Goal: Check status: Check status

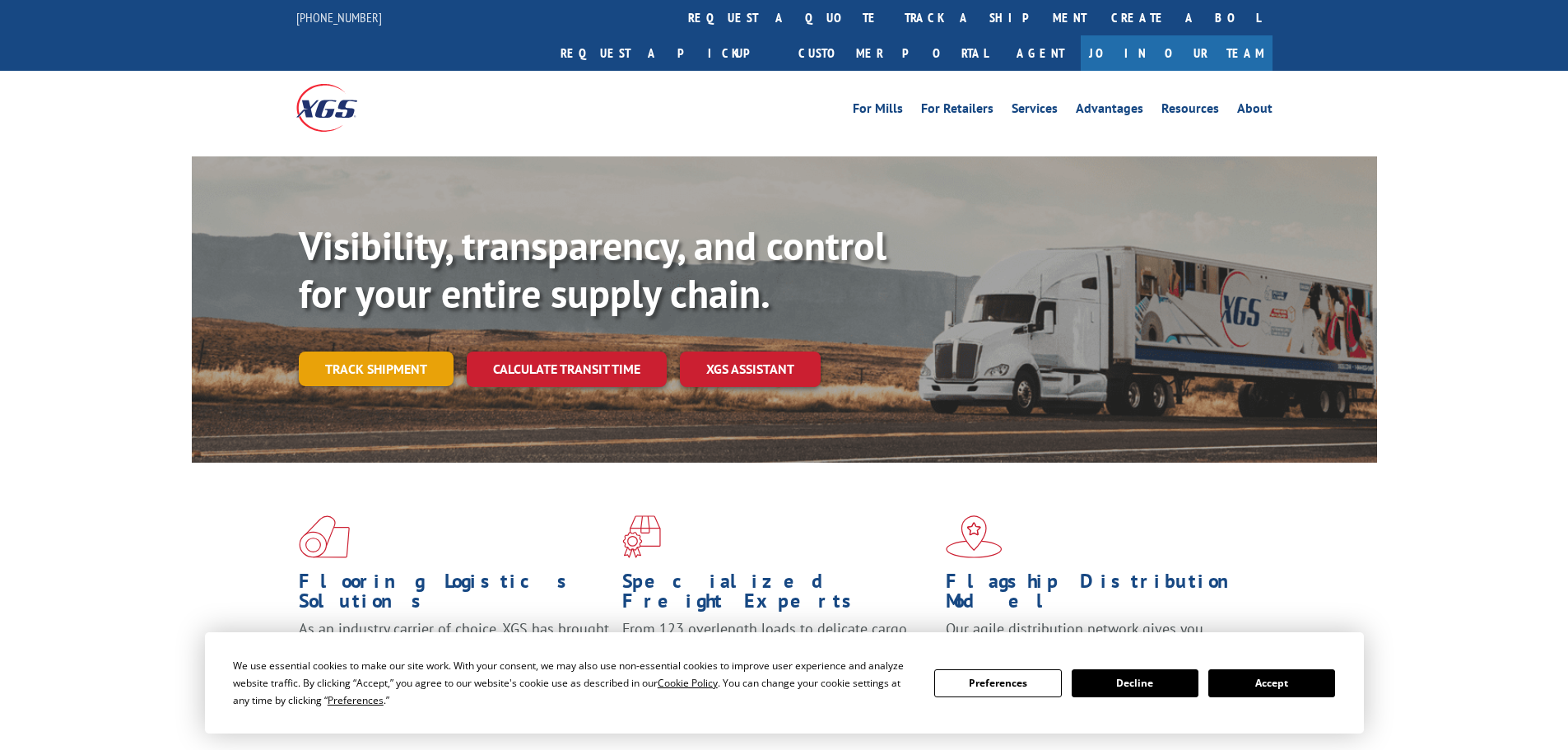
click at [399, 352] on link "Track shipment" at bounding box center [376, 369] width 155 height 35
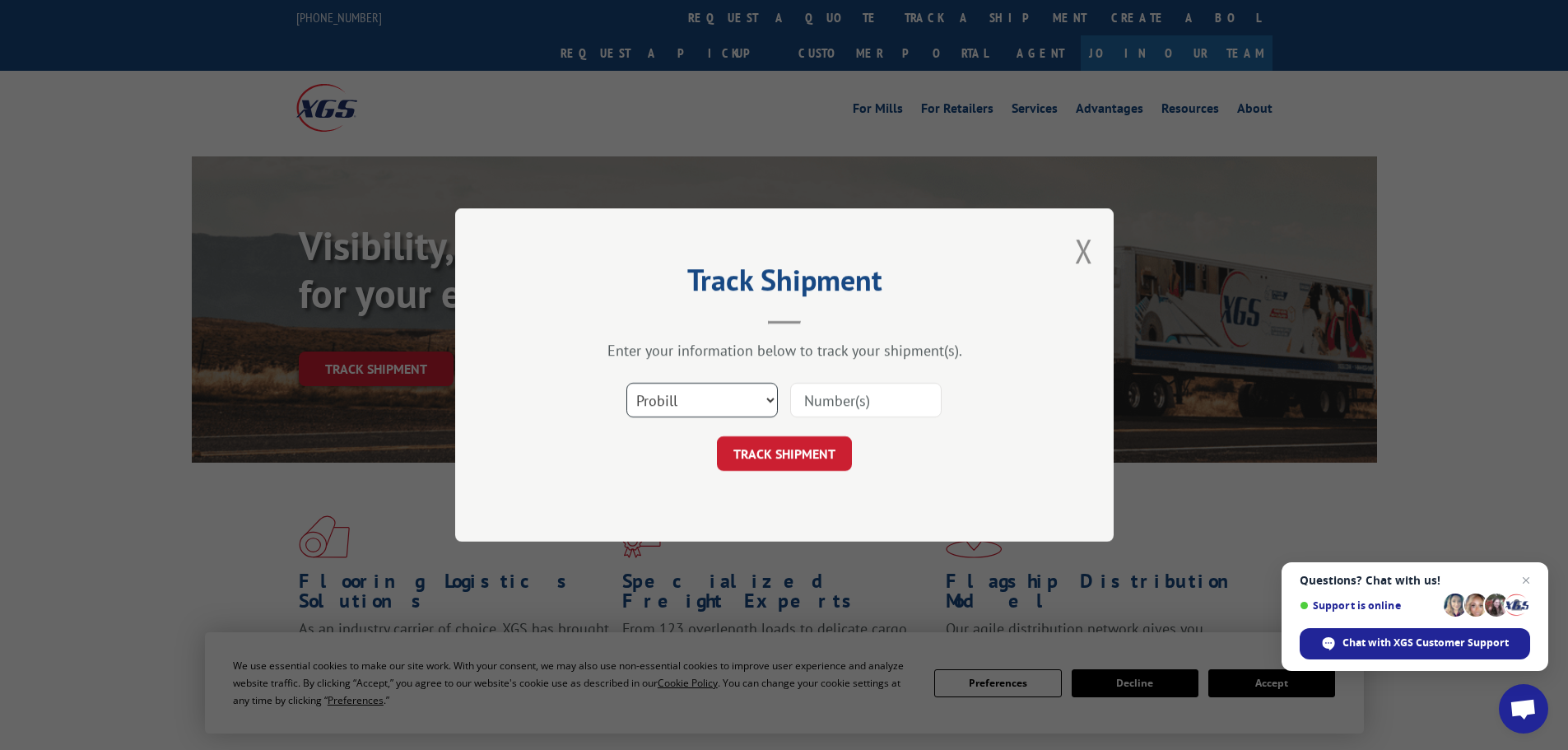
click at [769, 397] on select "Select category... Probill BOL PO" at bounding box center [702, 399] width 152 height 35
select select "bol"
click at [626, 382] on select "Select category... Probill BOL PO" at bounding box center [702, 399] width 152 height 35
paste input "449721"
type input "449721"
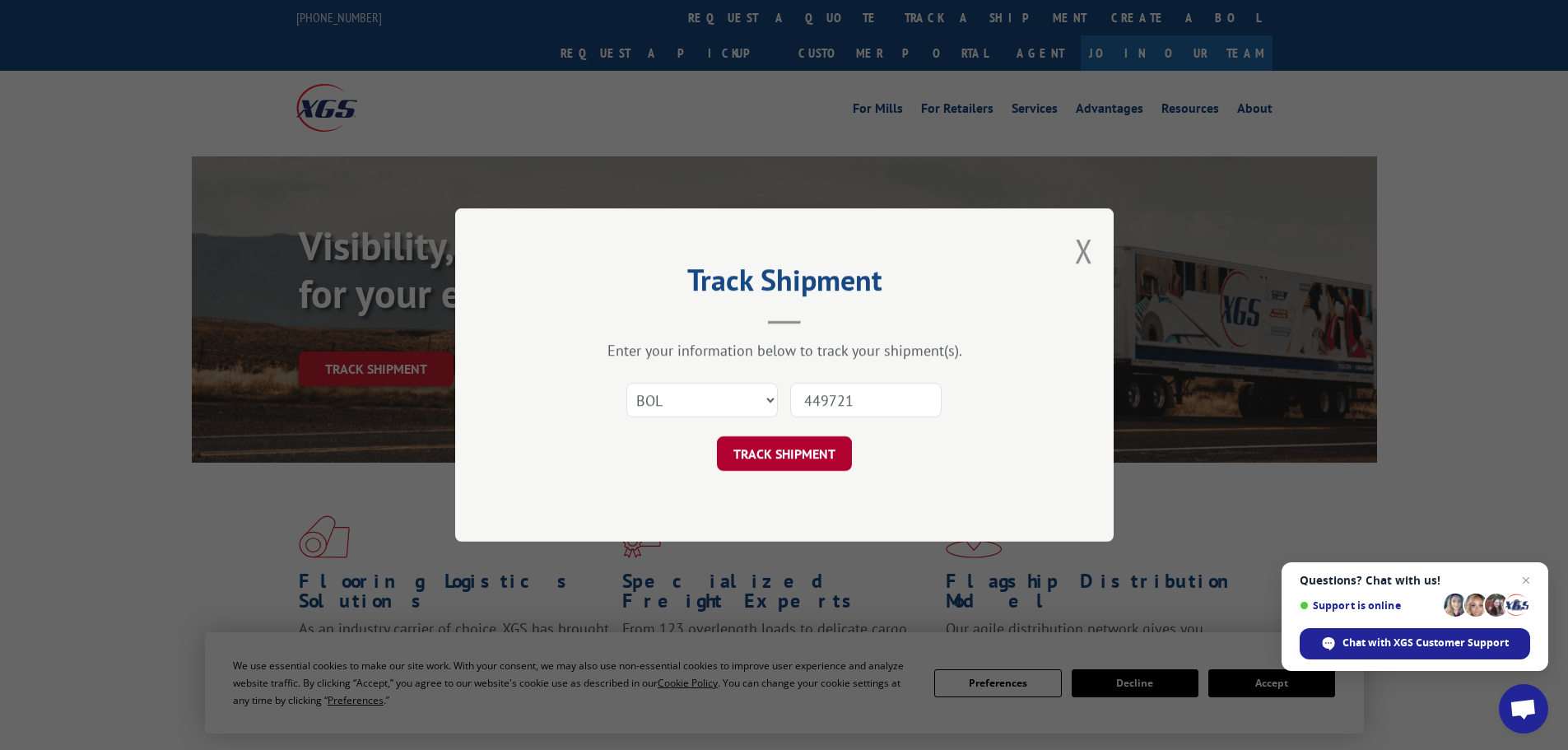
click at [778, 449] on button "TRACK SHIPMENT" at bounding box center [784, 453] width 135 height 35
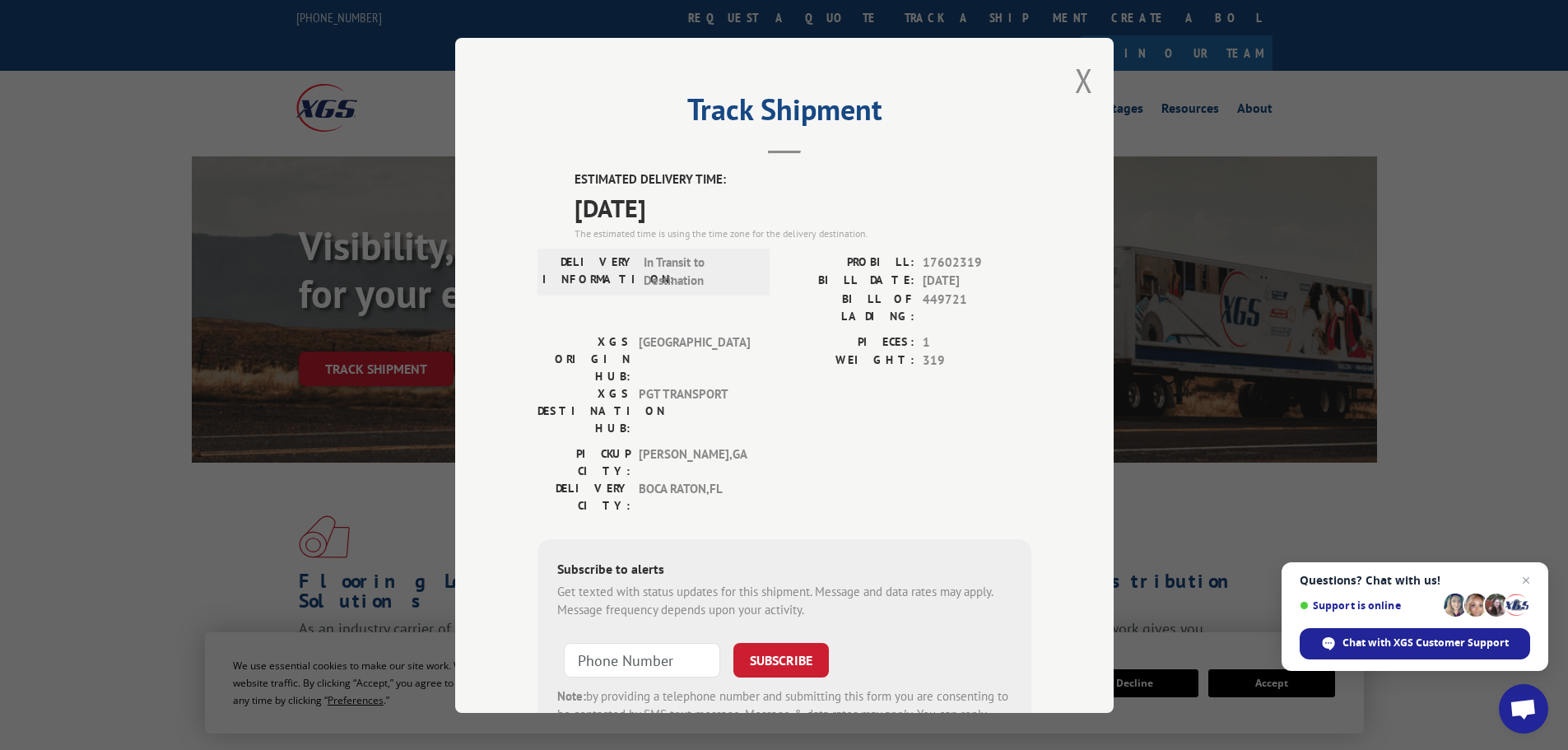
drag, startPoint x: 563, startPoint y: 199, endPoint x: 742, endPoint y: 202, distance: 179.0
click at [742, 202] on div "ESTIMATED DELIVERY TIME: [DATE] The estimated time is using the time zone for t…" at bounding box center [784, 466] width 493 height 591
copy span "[DATE]"
